Goal: Find specific page/section: Find specific page/section

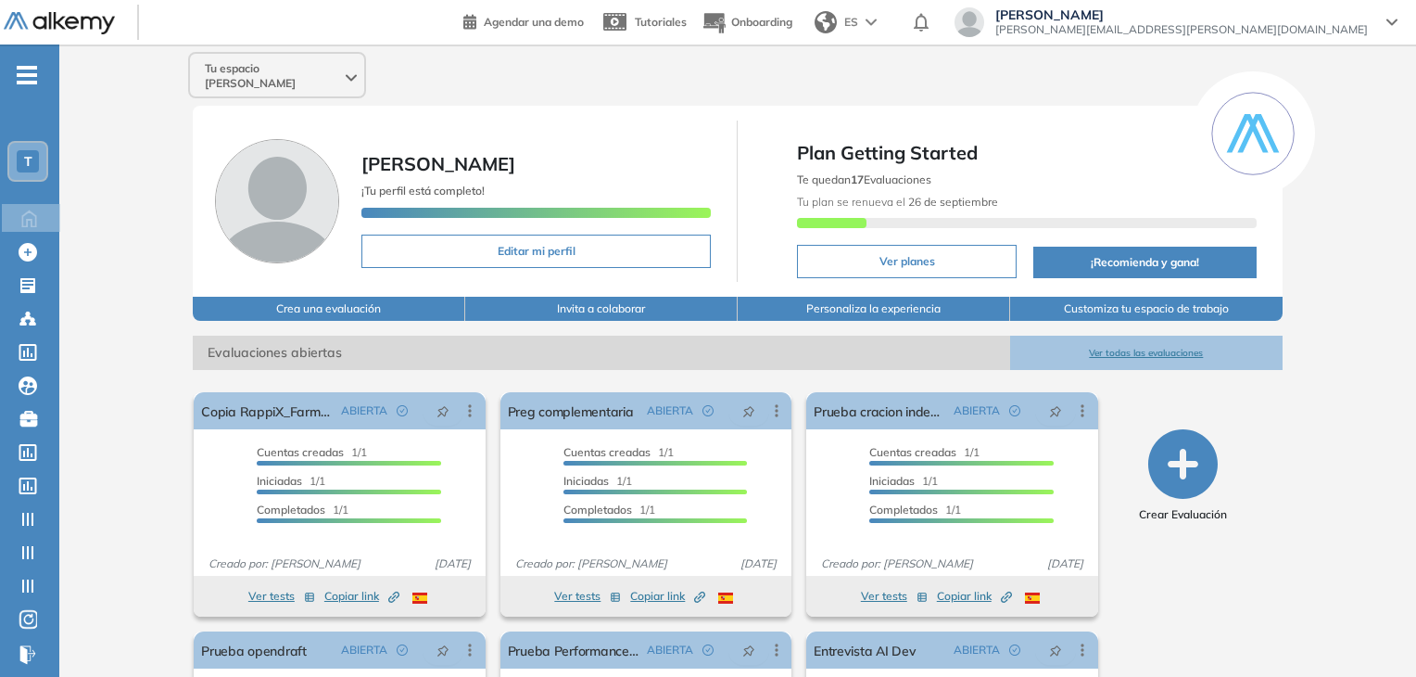
click at [22, 160] on div "T" at bounding box center [28, 161] width 22 height 22
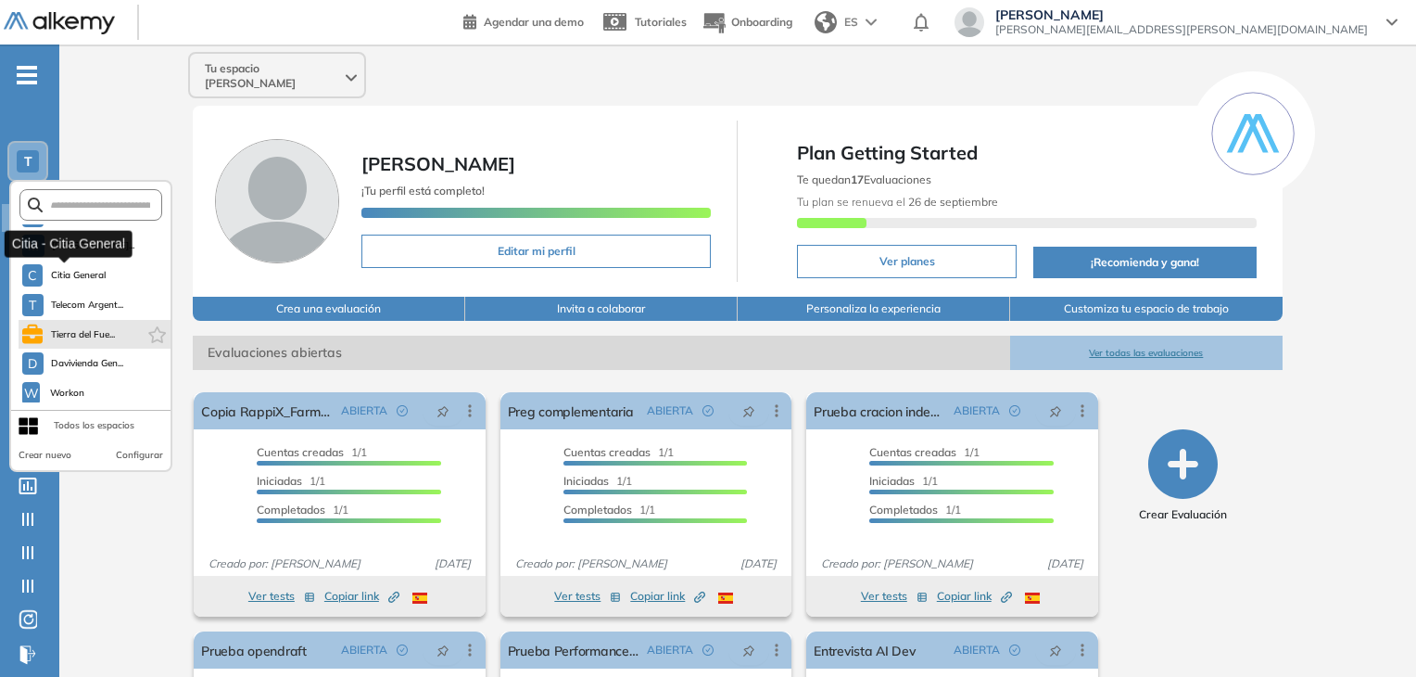
scroll to position [371, 0]
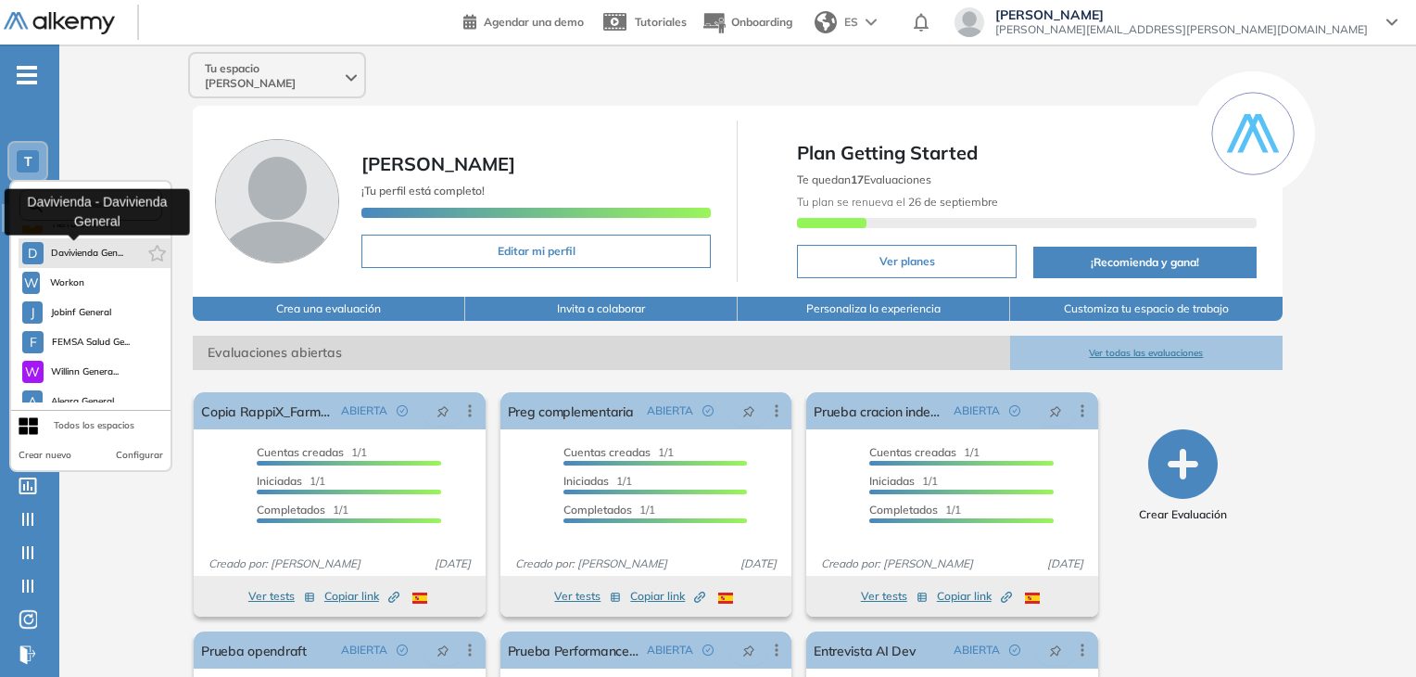
click at [83, 255] on span "Davivienda Gen..." at bounding box center [87, 253] width 73 height 15
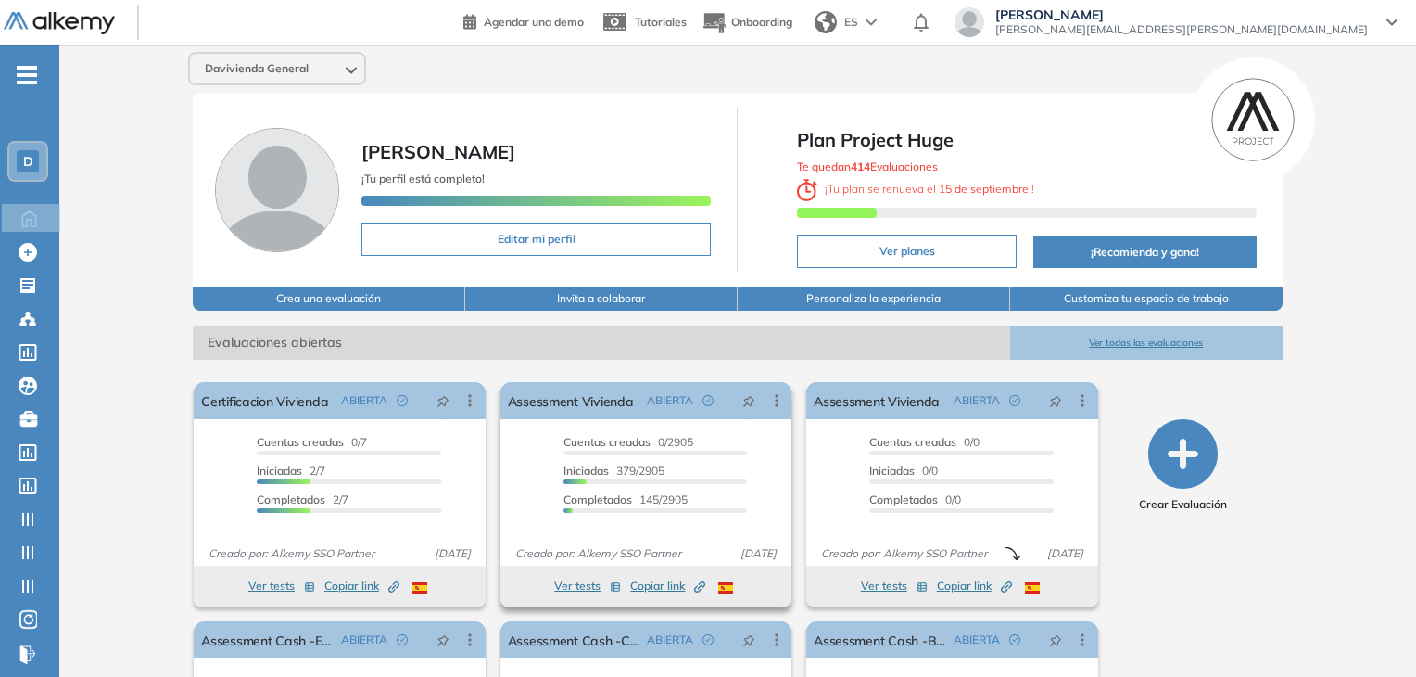
click at [697, 586] on icon "button" at bounding box center [697, 589] width 7 height 7
click at [780, 402] on icon at bounding box center [776, 400] width 19 height 19
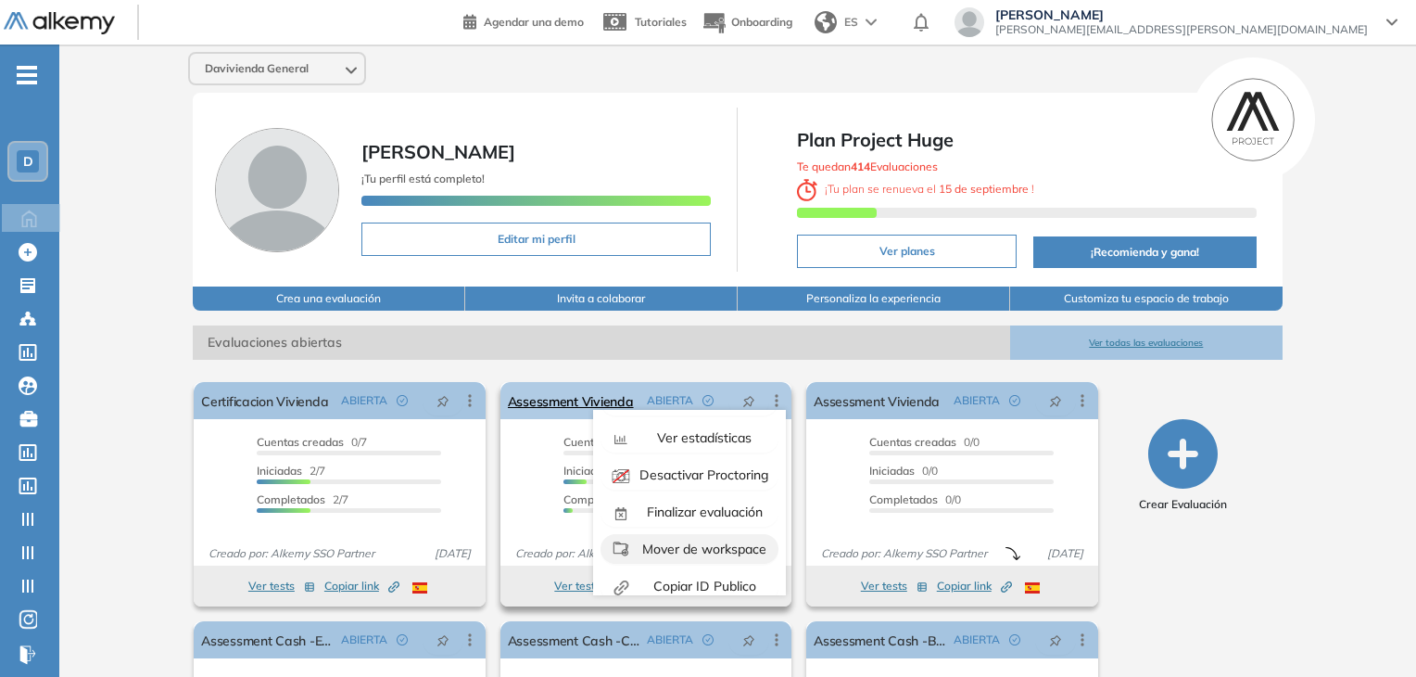
scroll to position [116, 0]
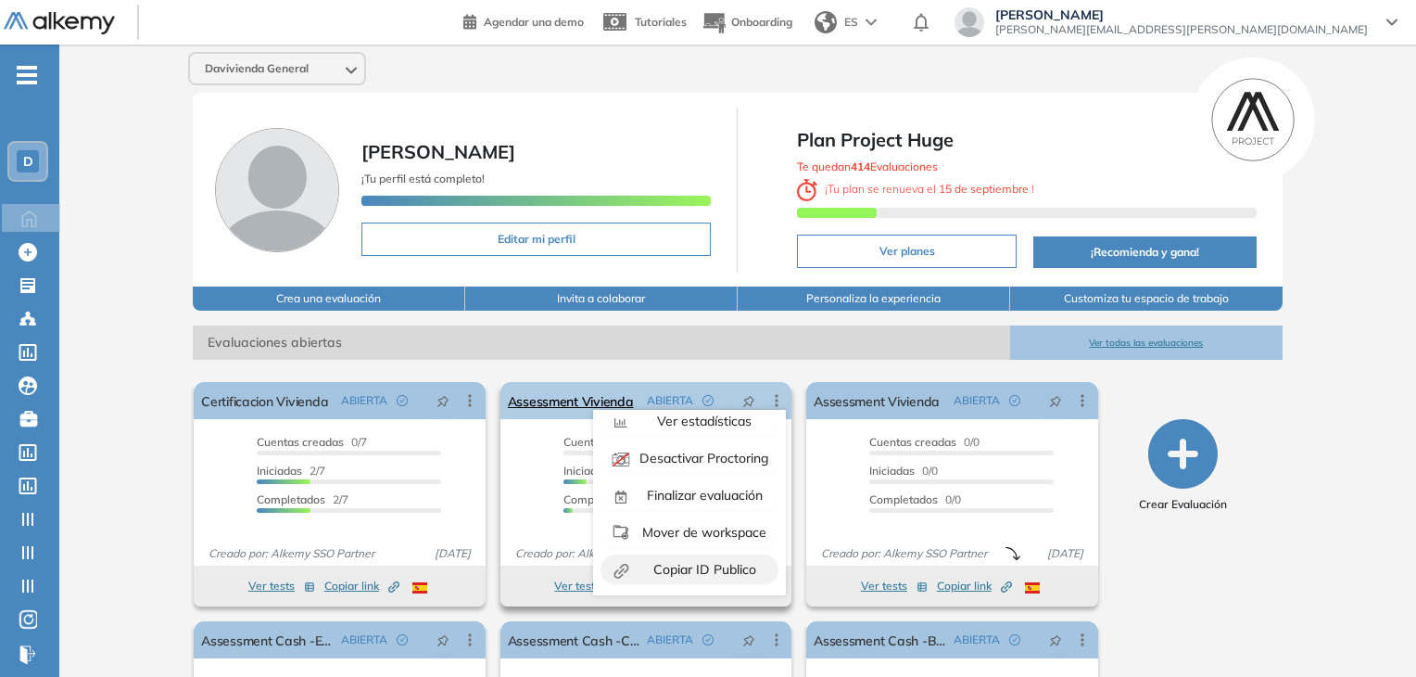
click at [698, 564] on span "Copiar ID Publico" at bounding box center [703, 569] width 107 height 17
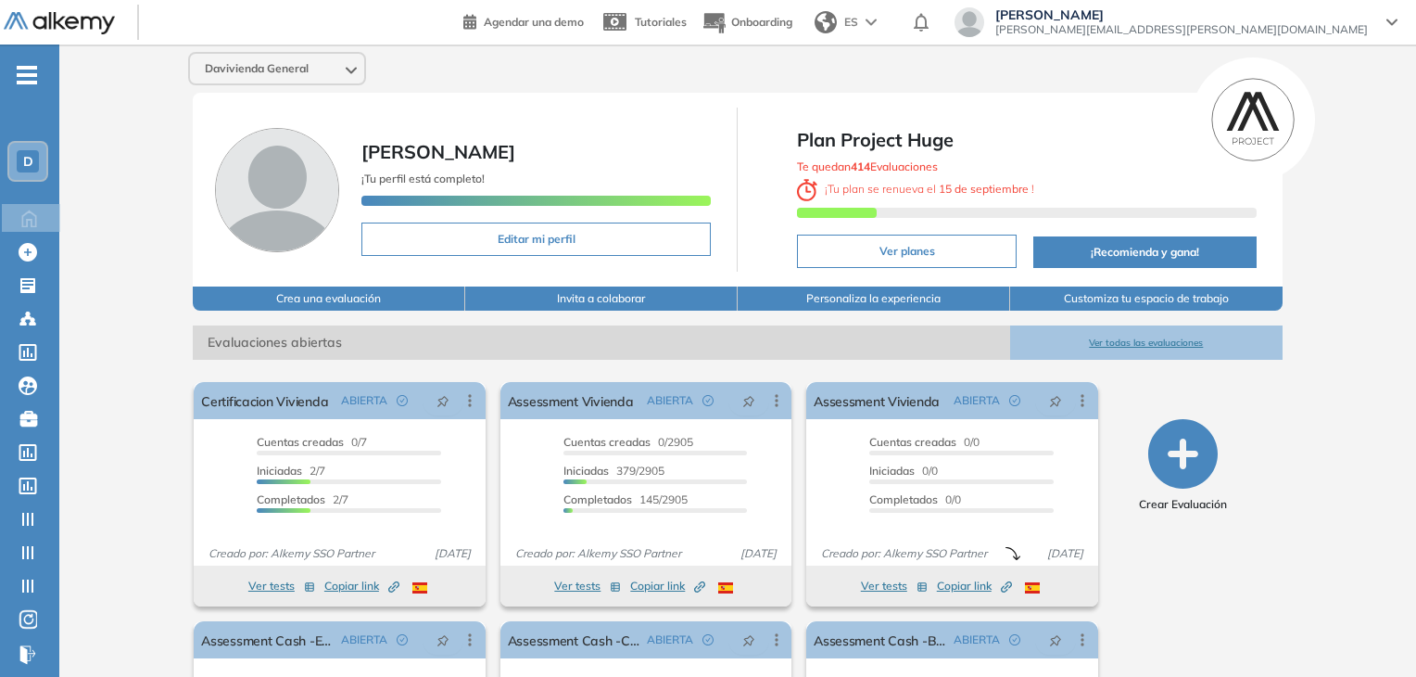
click at [515, 53] on div "Davivienda General" at bounding box center [738, 68] width 1114 height 33
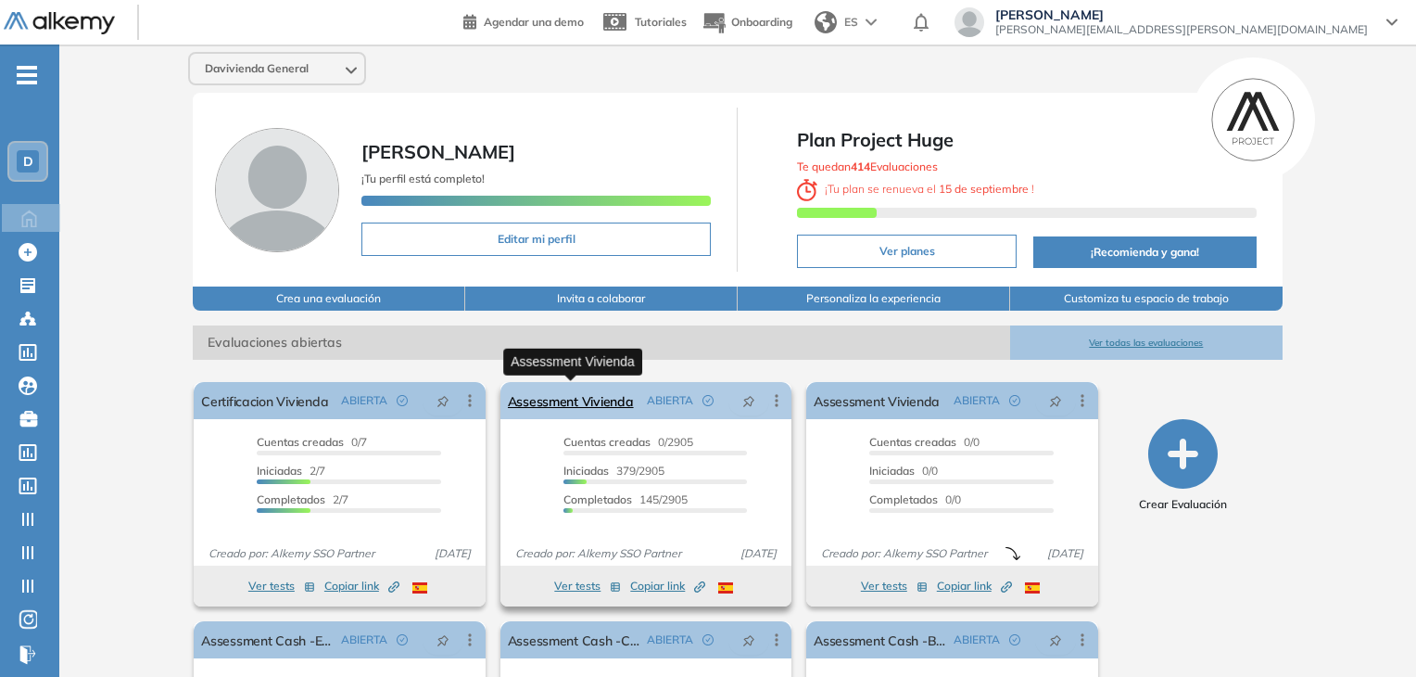
click at [556, 398] on link "Assessment Vivienda" at bounding box center [571, 400] width 126 height 37
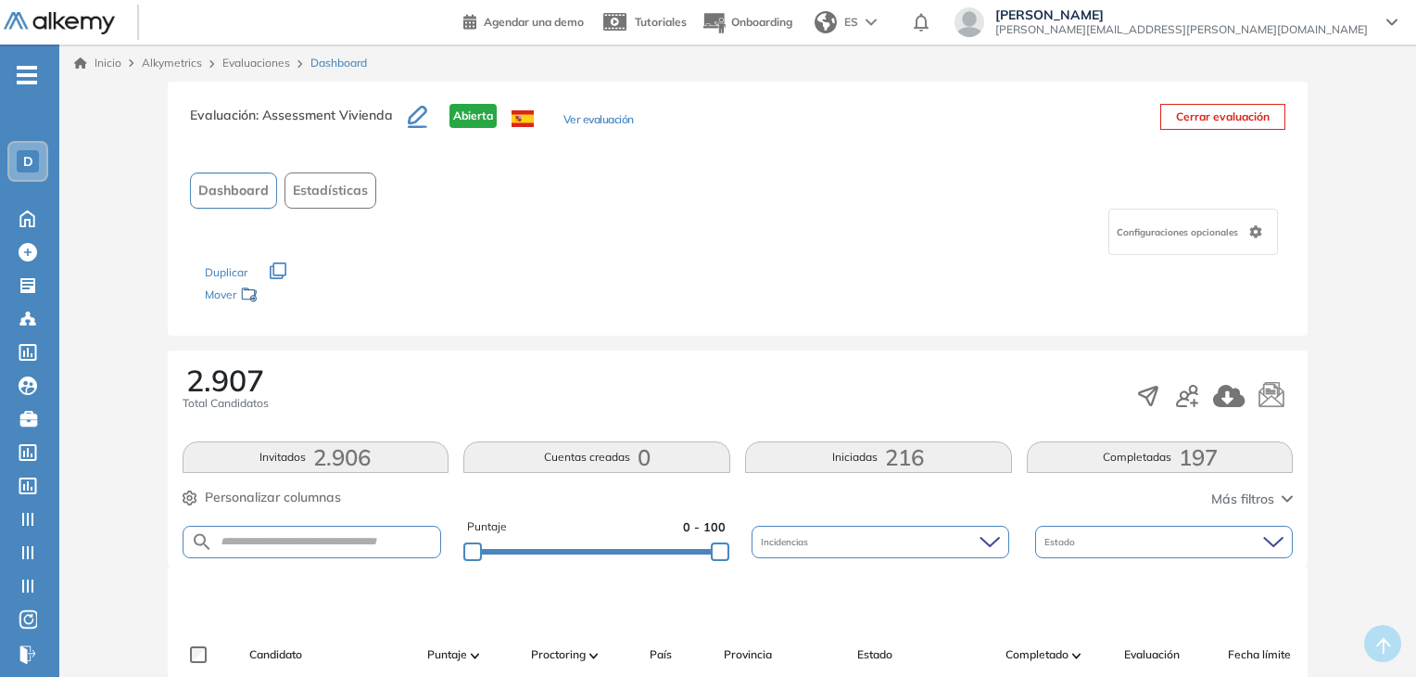
click at [271, 64] on link "Evaluaciones" at bounding box center [256, 63] width 68 height 14
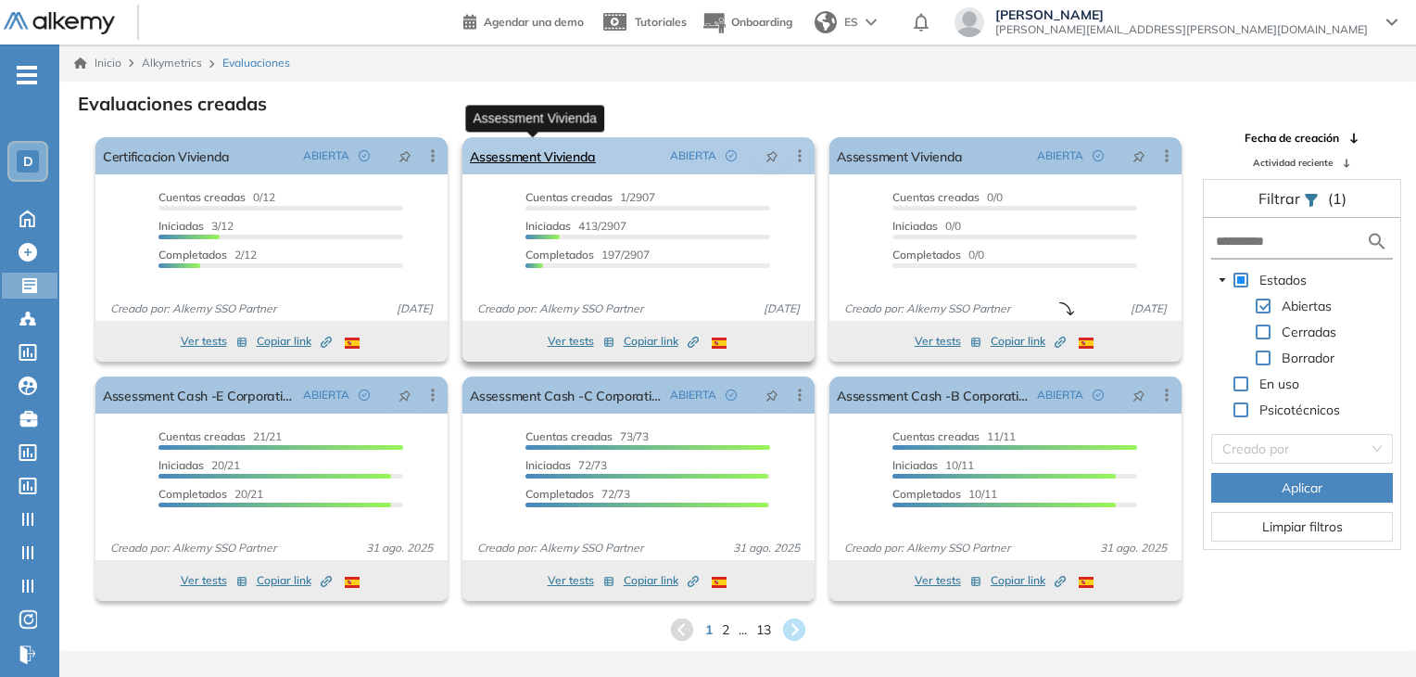
click at [572, 143] on link "Assessment Vivienda" at bounding box center [533, 155] width 126 height 37
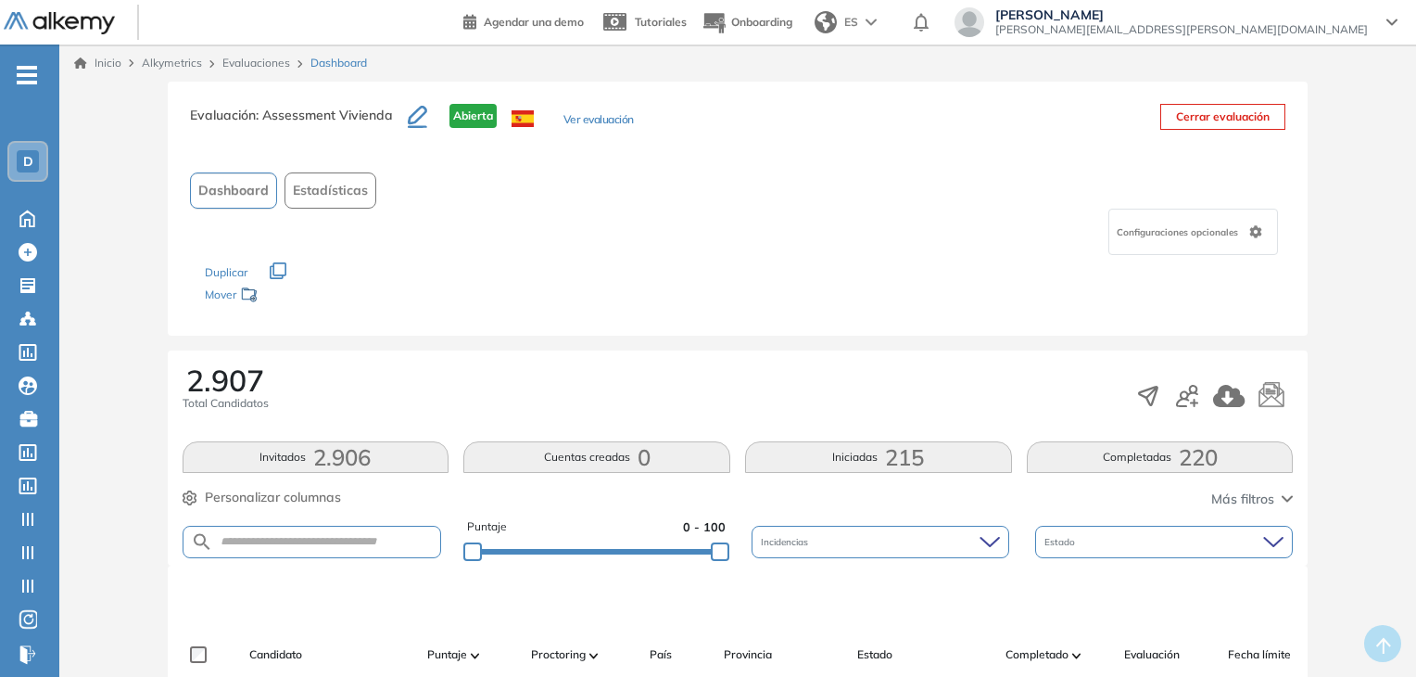
click at [272, 65] on link "Evaluaciones" at bounding box center [256, 63] width 68 height 14
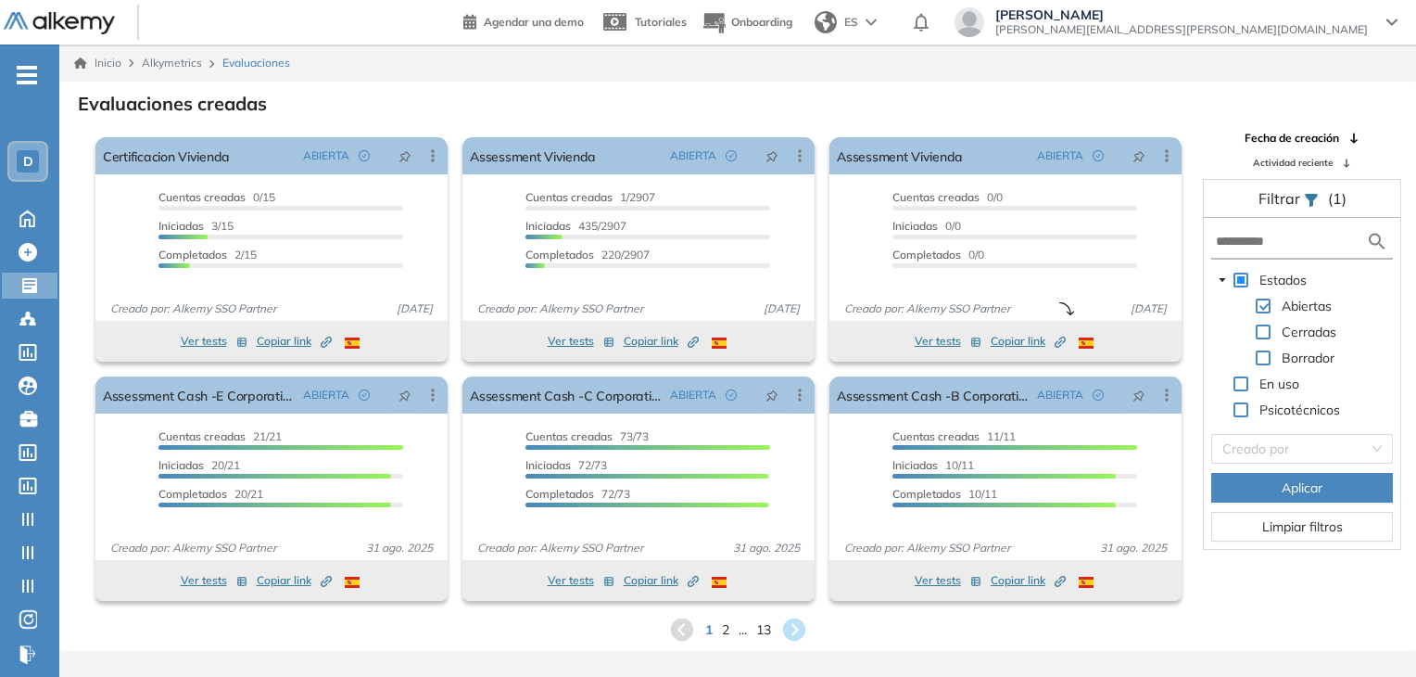
click at [548, 112] on div "Evaluaciones creadas" at bounding box center [737, 102] width 1327 height 26
click at [474, 57] on div "Inicio Alkymetrics Evaluaciones" at bounding box center [737, 63] width 1327 height 17
